Goal: Task Accomplishment & Management: Complete application form

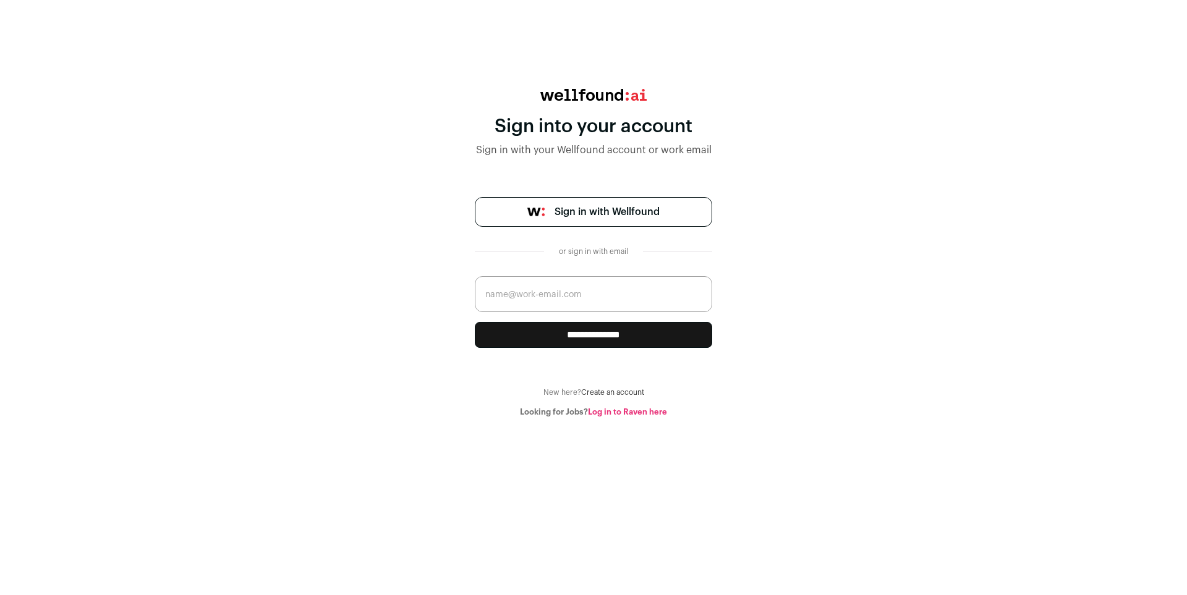
click at [620, 391] on link "Create an account" at bounding box center [612, 392] width 63 height 7
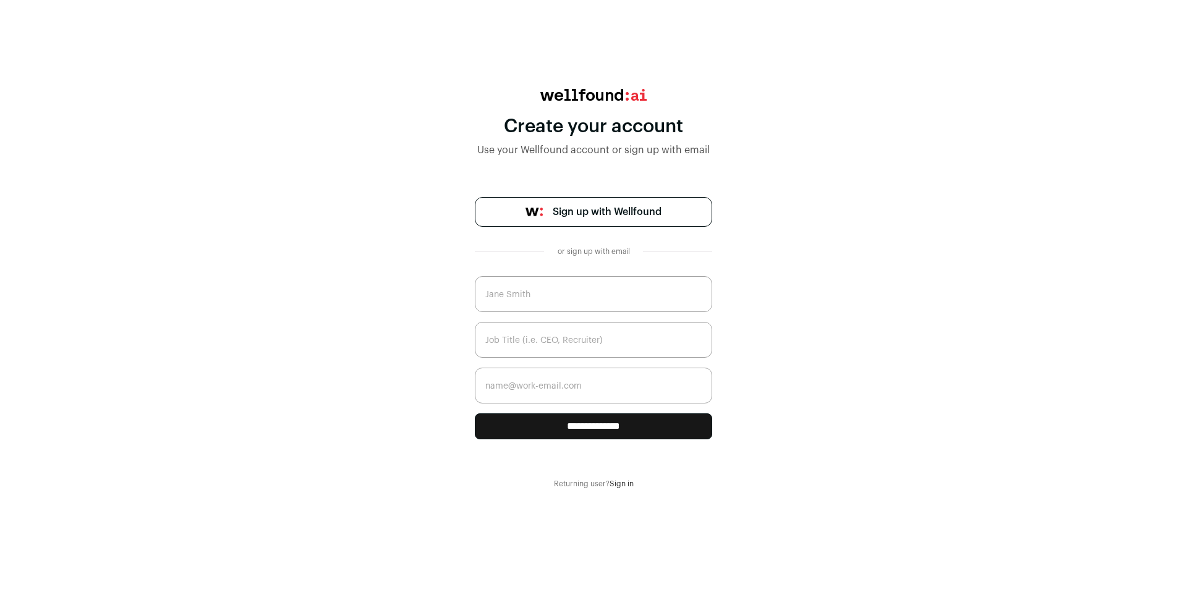
drag, startPoint x: 575, startPoint y: 292, endPoint x: 581, endPoint y: 306, distance: 14.7
click at [575, 292] on input "text" at bounding box center [593, 294] width 237 height 36
type input "[PERSON_NAME]"
click at [547, 338] on input "text" at bounding box center [593, 340] width 237 height 36
type input "CEO"
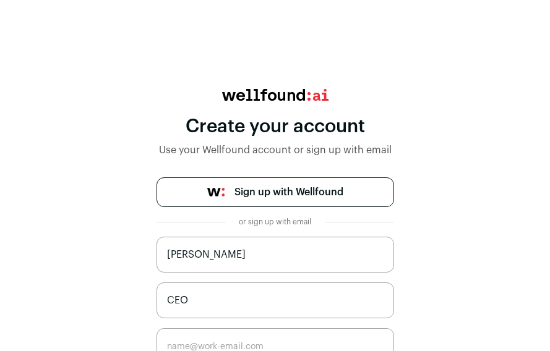
drag, startPoint x: 256, startPoint y: 258, endPoint x: 262, endPoint y: 262, distance: 6.7
click at [257, 260] on input "[PERSON_NAME]" at bounding box center [274, 255] width 237 height 36
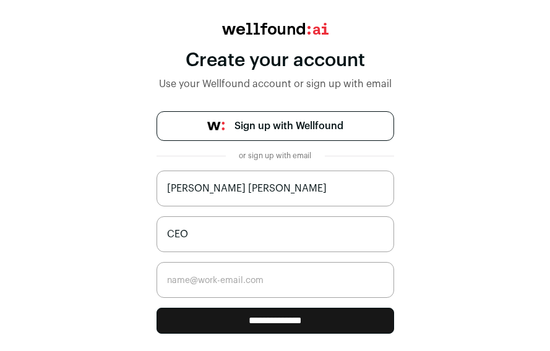
scroll to position [79, 0]
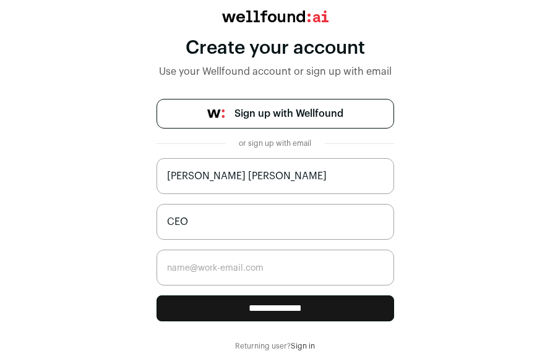
type input "[PERSON_NAME] [PERSON_NAME]"
click at [218, 267] on input "email" at bounding box center [274, 268] width 237 height 36
paste input "[EMAIL_ADDRESS][DOMAIN_NAME]"
type input "[EMAIL_ADDRESS][DOMAIN_NAME]"
click at [272, 313] on input "**********" at bounding box center [274, 309] width 237 height 26
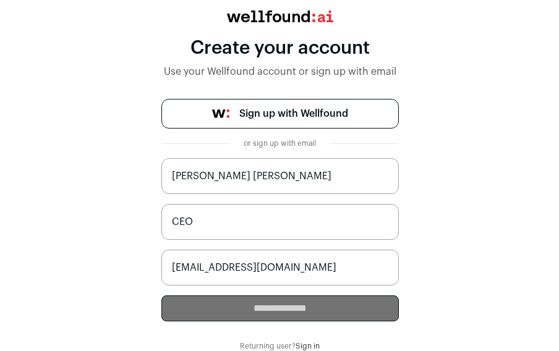
scroll to position [0, 0]
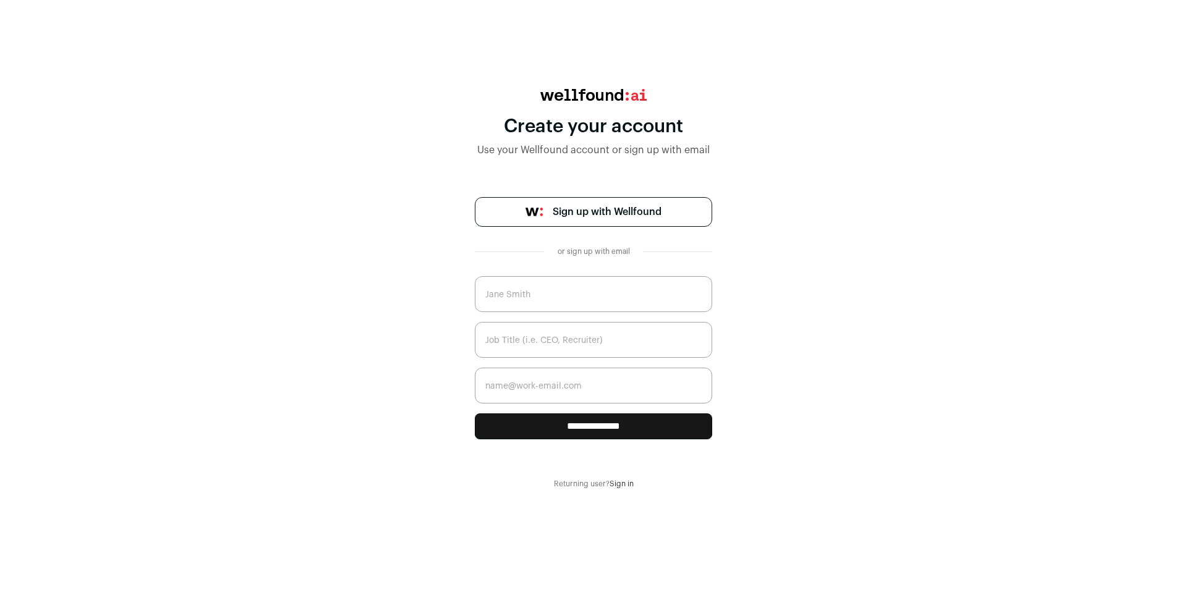
click at [551, 286] on input "text" at bounding box center [593, 294] width 237 height 36
type input "[PERSON_NAME] [PERSON_NAME]"
click at [557, 340] on input "text" at bounding box center [593, 340] width 237 height 36
type input "CEO"
click at [553, 393] on input "email" at bounding box center [593, 386] width 237 height 36
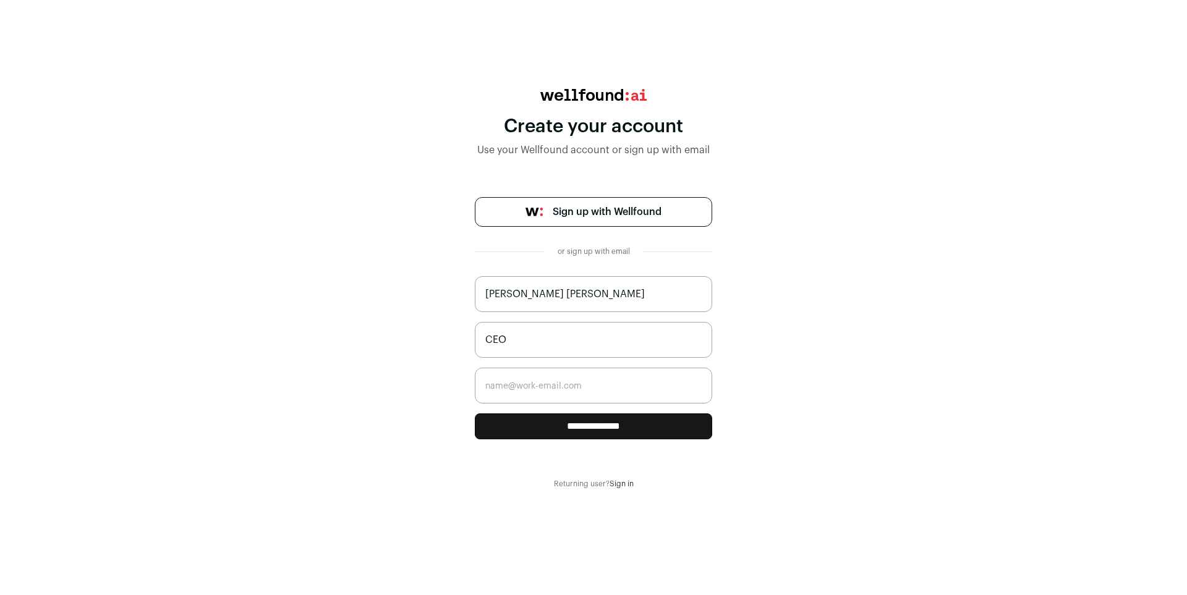
paste input "[EMAIL_ADDRESS][DOMAIN_NAME]"
type input "[EMAIL_ADDRESS][DOMAIN_NAME]"
click at [541, 424] on input "**********" at bounding box center [593, 427] width 237 height 26
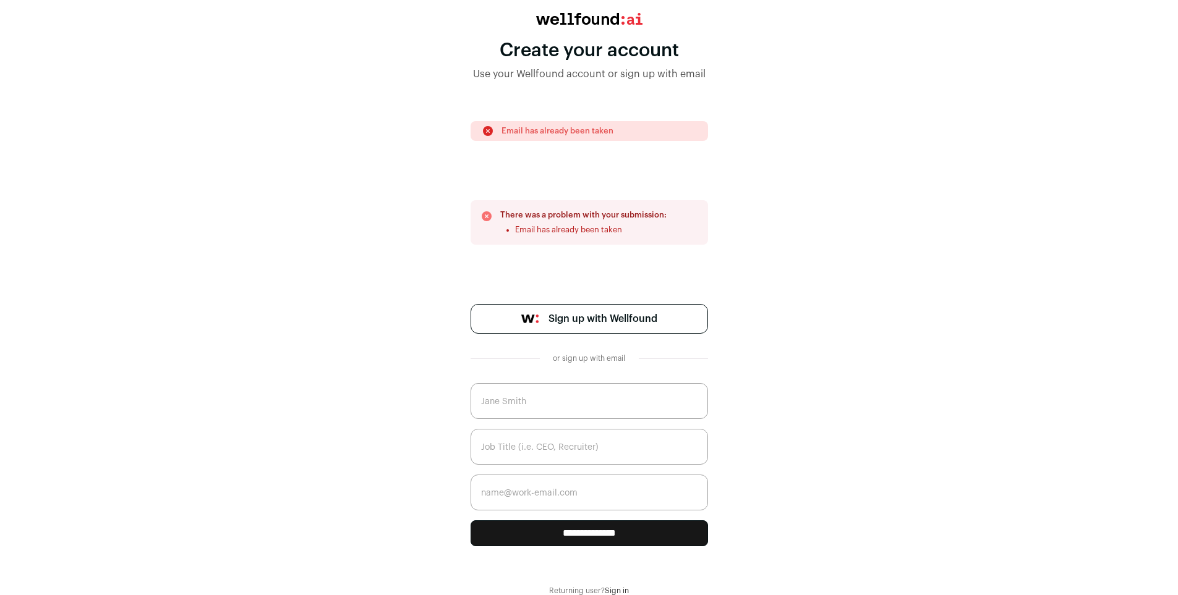
scroll to position [77, 0]
click at [616, 590] on link "Sign in" at bounding box center [617, 590] width 24 height 7
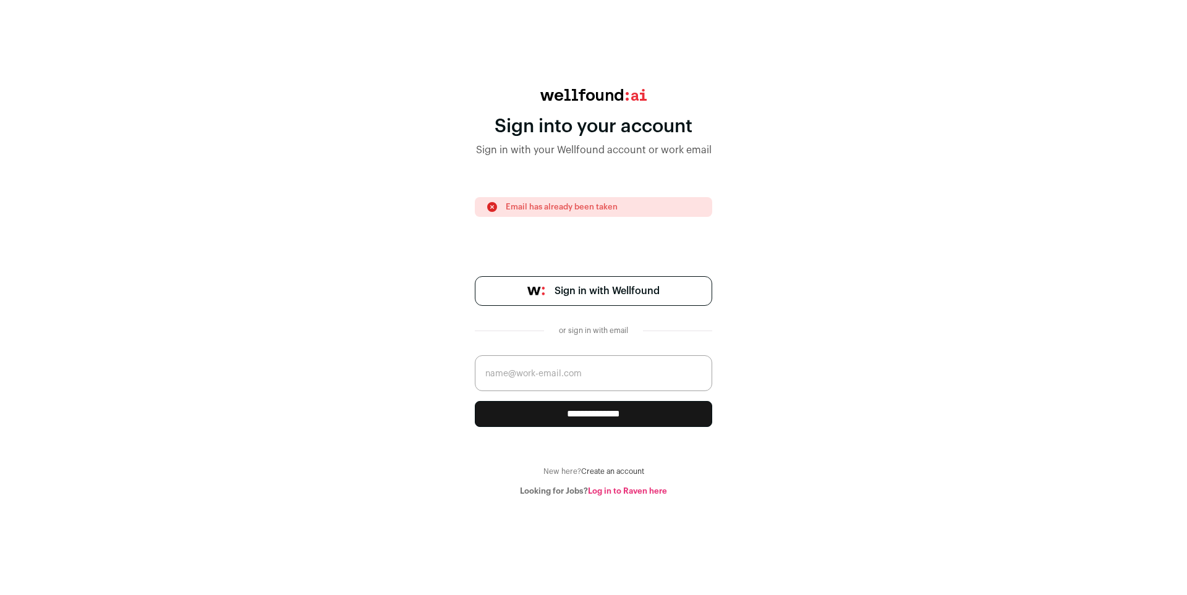
click at [636, 366] on input "email" at bounding box center [593, 373] width 237 height 36
paste input "[EMAIL_ADDRESS][DOMAIN_NAME]"
type input "[EMAIL_ADDRESS][DOMAIN_NAME]"
drag, startPoint x: 601, startPoint y: 409, endPoint x: 607, endPoint y: 414, distance: 7.0
click at [600, 411] on input "**********" at bounding box center [593, 414] width 237 height 26
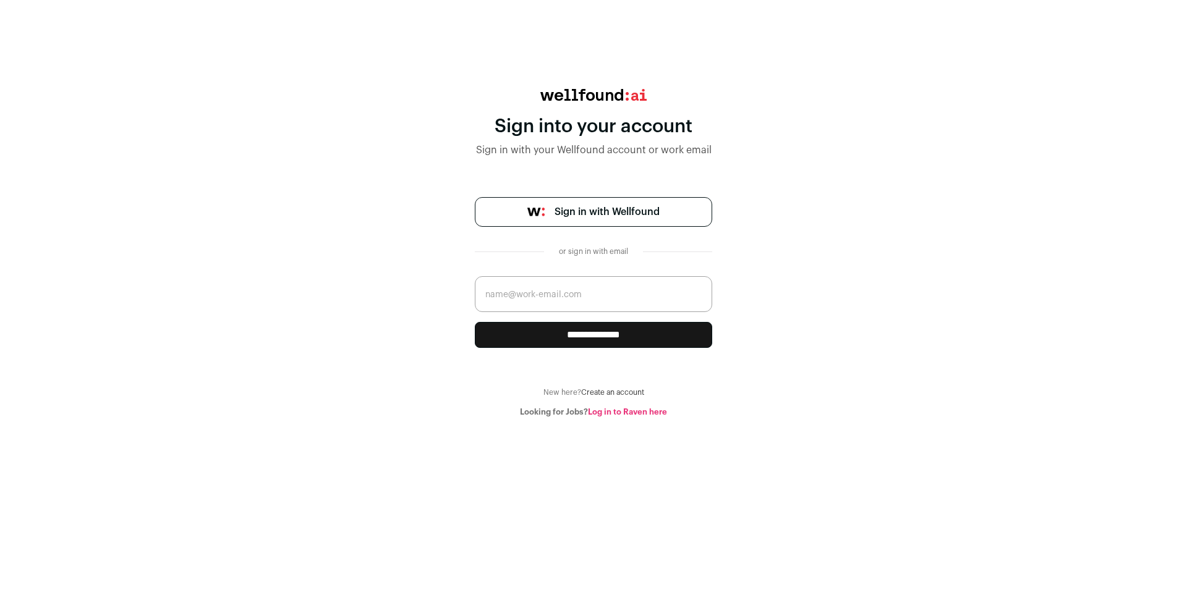
click at [595, 331] on input "**********" at bounding box center [593, 335] width 237 height 26
click at [548, 301] on input "email" at bounding box center [593, 294] width 237 height 36
paste input "[EMAIL_ADDRESS][DOMAIN_NAME]"
type input "[EMAIL_ADDRESS][DOMAIN_NAME]"
click at [540, 323] on input "**********" at bounding box center [593, 335] width 237 height 26
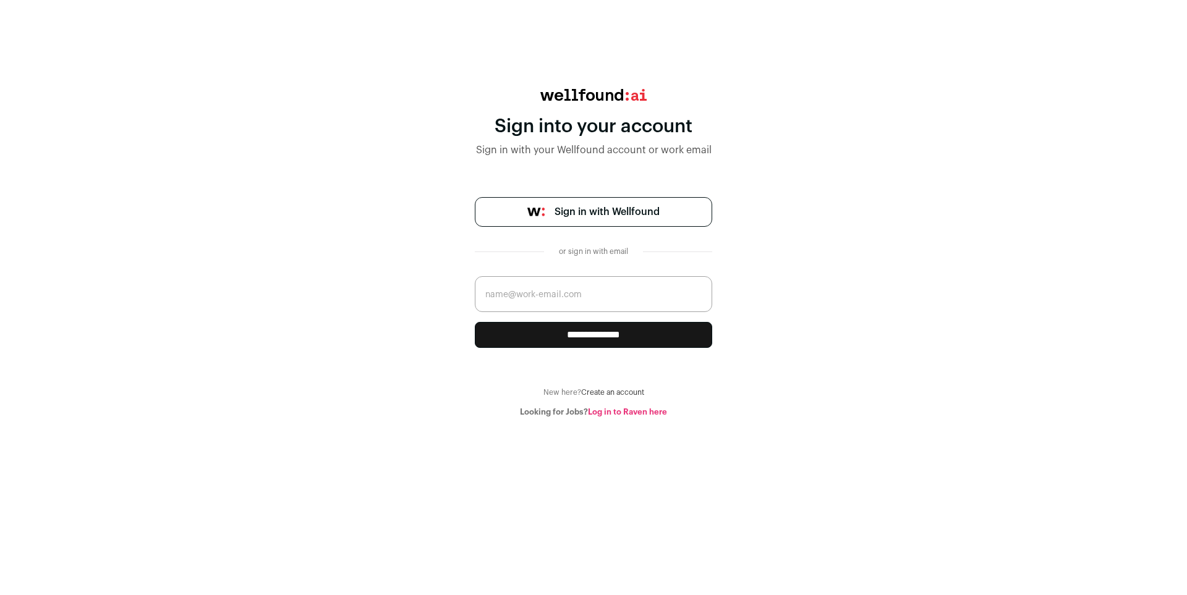
click at [540, 323] on input "**********" at bounding box center [593, 335] width 237 height 26
